Goal: Task Accomplishment & Management: Manage account settings

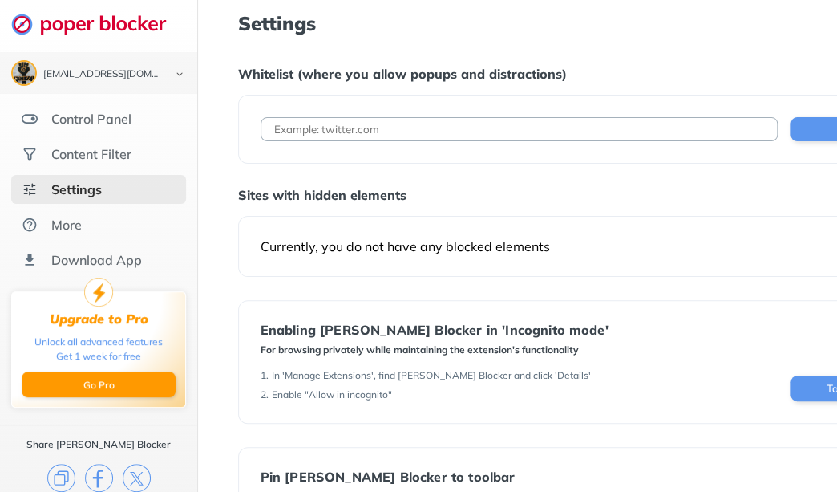
click at [498, 123] on input at bounding box center [520, 129] width 518 height 24
type input "[DOMAIN_NAME]"
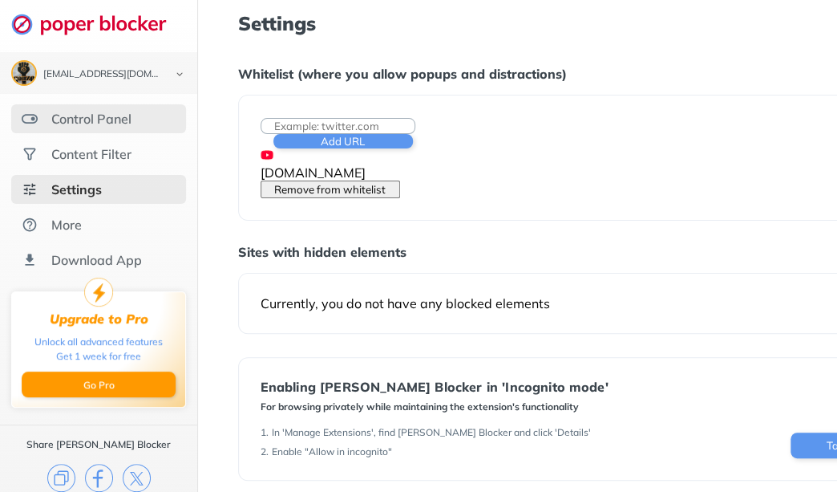
click at [99, 115] on div "Control Panel" at bounding box center [91, 119] width 80 height 16
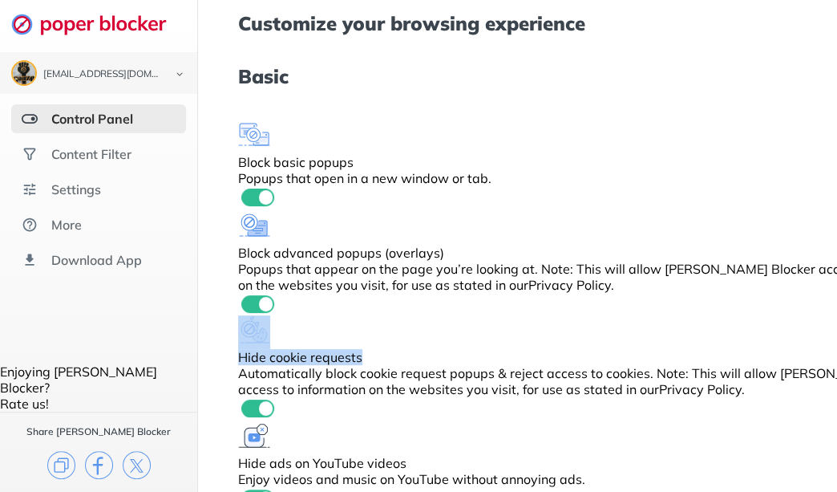
drag, startPoint x: 364, startPoint y: 230, endPoint x: 528, endPoint y: 238, distance: 163.8
click at [528, 238] on div "Block basic popups Popups that open in a new window or tab. Block advanced popu…" at bounding box center [595, 403] width 715 height 569
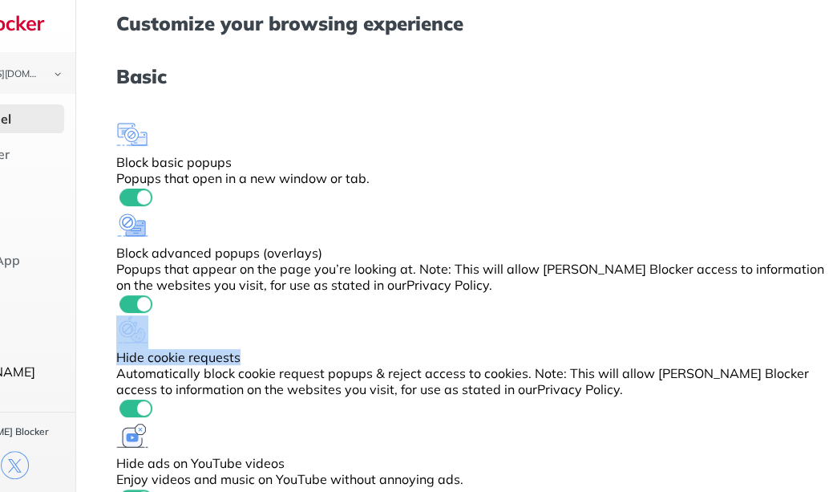
scroll to position [0, 119]
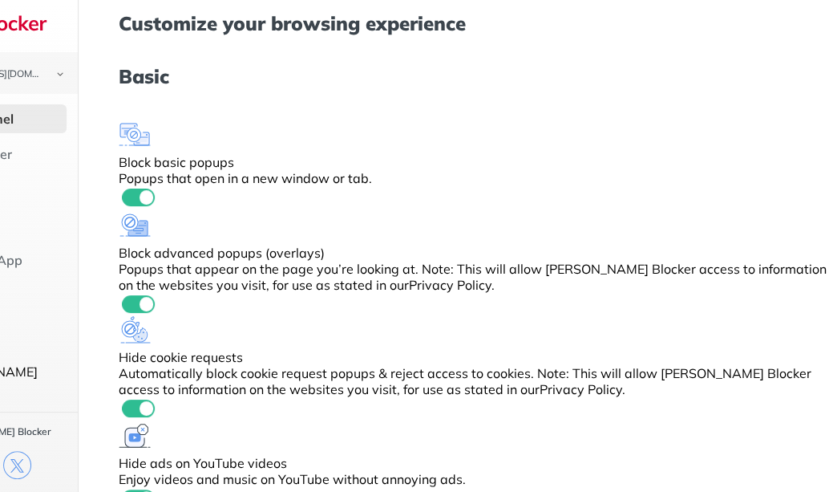
click at [684, 73] on h1 "Basic" at bounding box center [476, 76] width 715 height 21
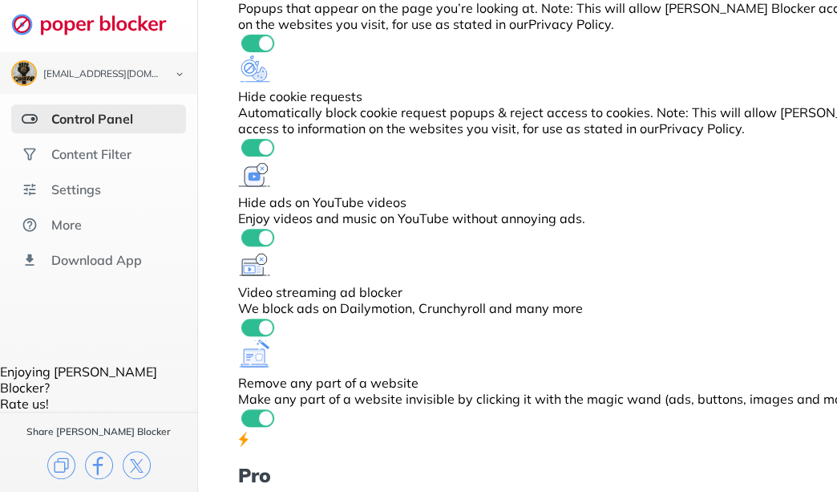
scroll to position [142, 0]
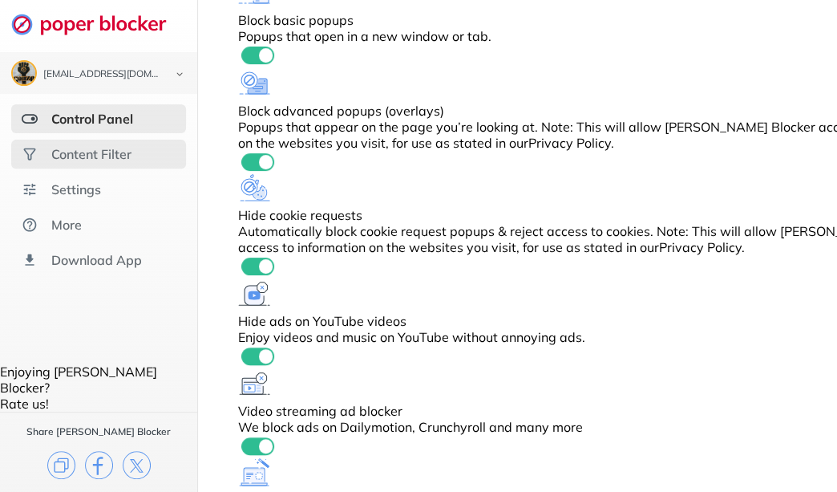
click at [114, 151] on div "Content Filter" at bounding box center [91, 154] width 80 height 16
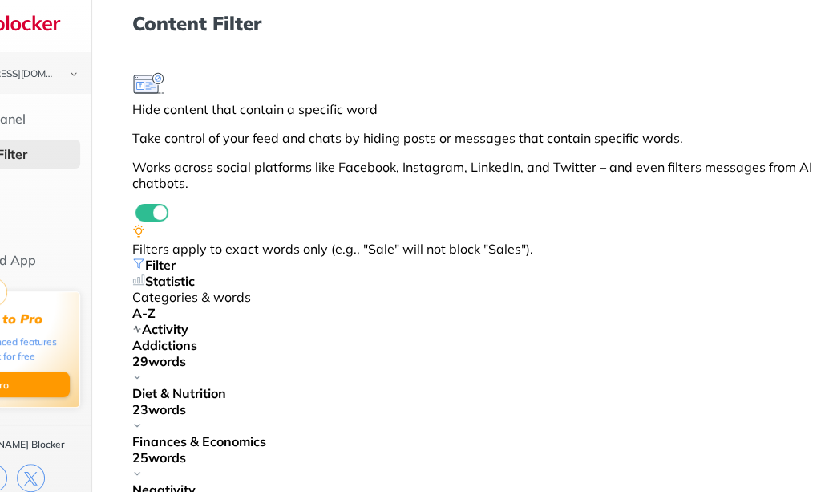
scroll to position [0, 156]
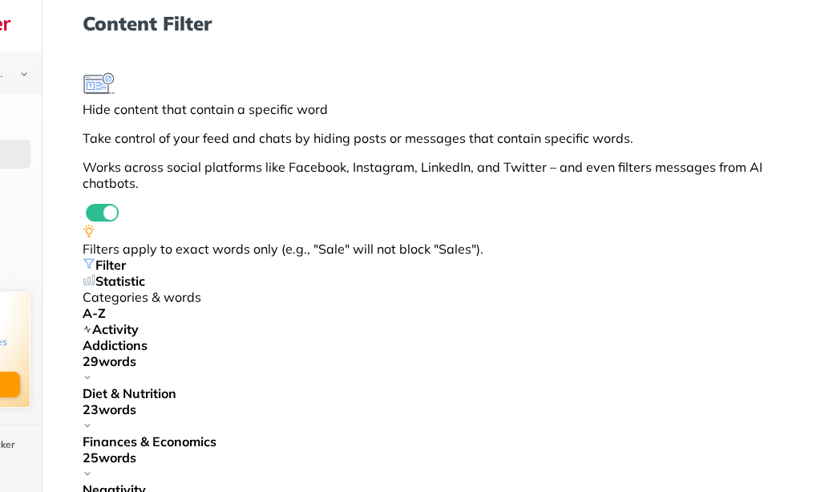
click at [92, 372] on img at bounding box center [88, 377] width 10 height 10
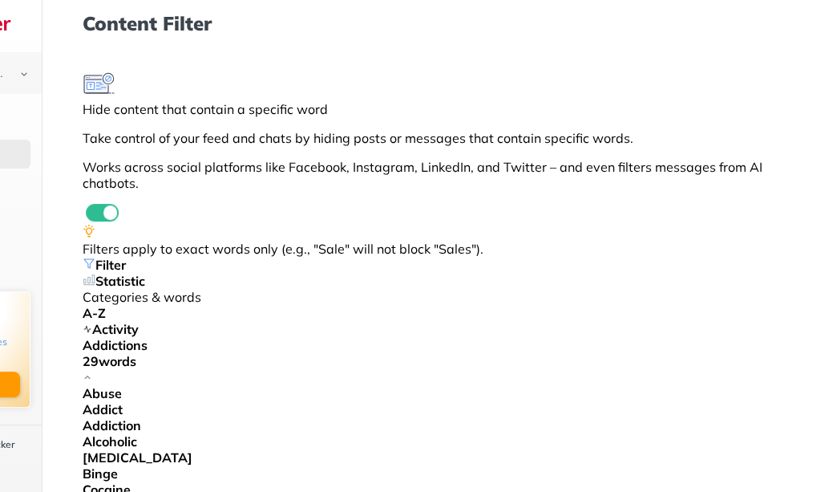
scroll to position [92, 156]
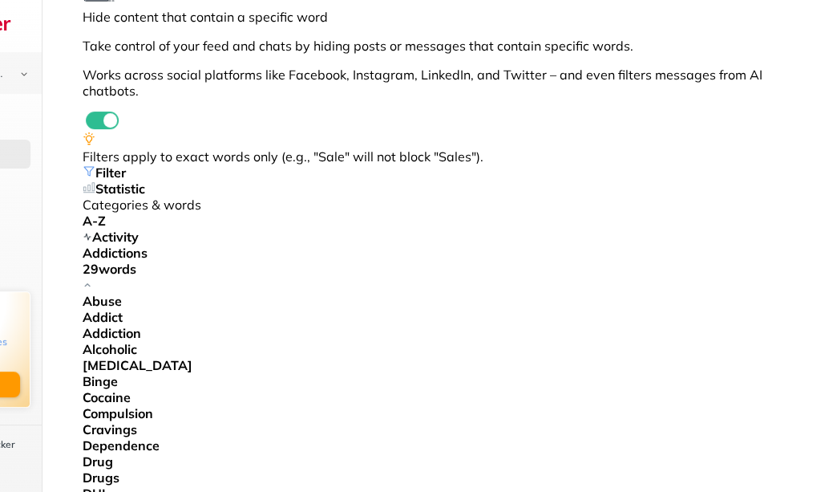
click at [92, 280] on img at bounding box center [88, 285] width 10 height 10
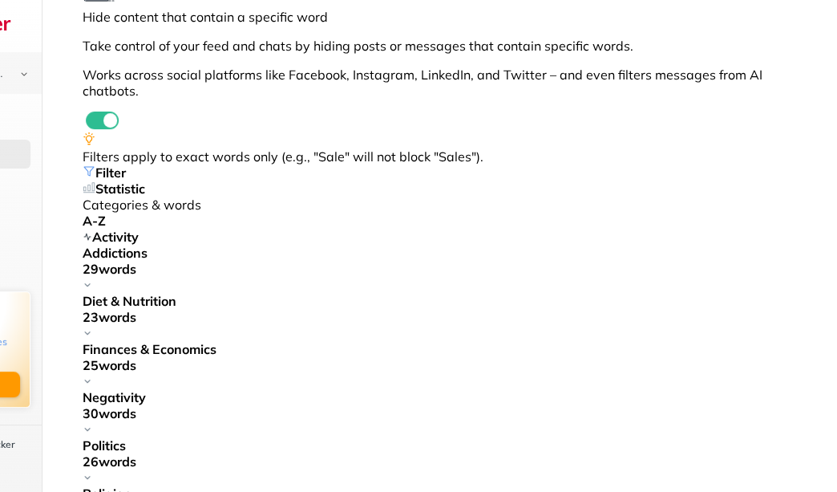
click at [92, 328] on img at bounding box center [88, 333] width 10 height 10
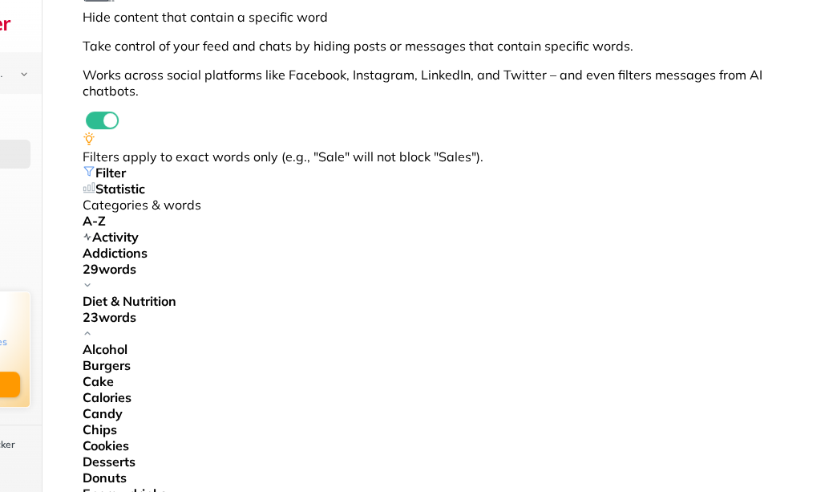
scroll to position [0, 0]
click at [92, 328] on img at bounding box center [88, 333] width 10 height 10
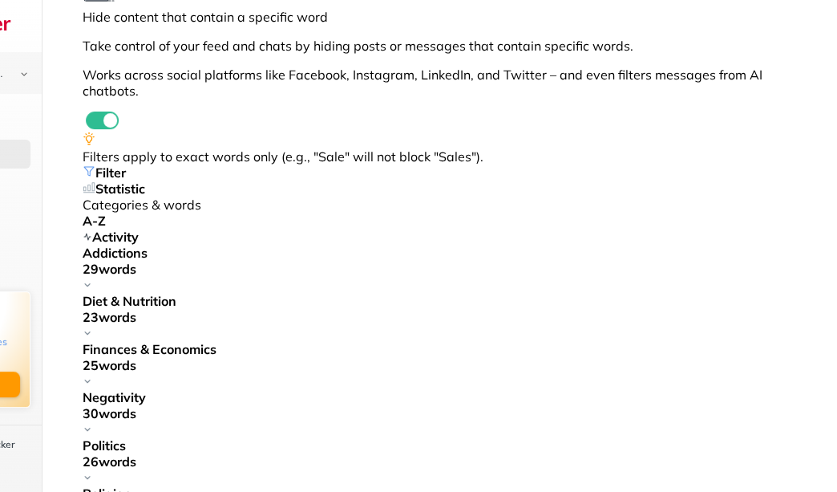
click at [489, 364] on div "25 words" at bounding box center [440, 373] width 715 height 32
